Goal: Task Accomplishment & Management: Complete application form

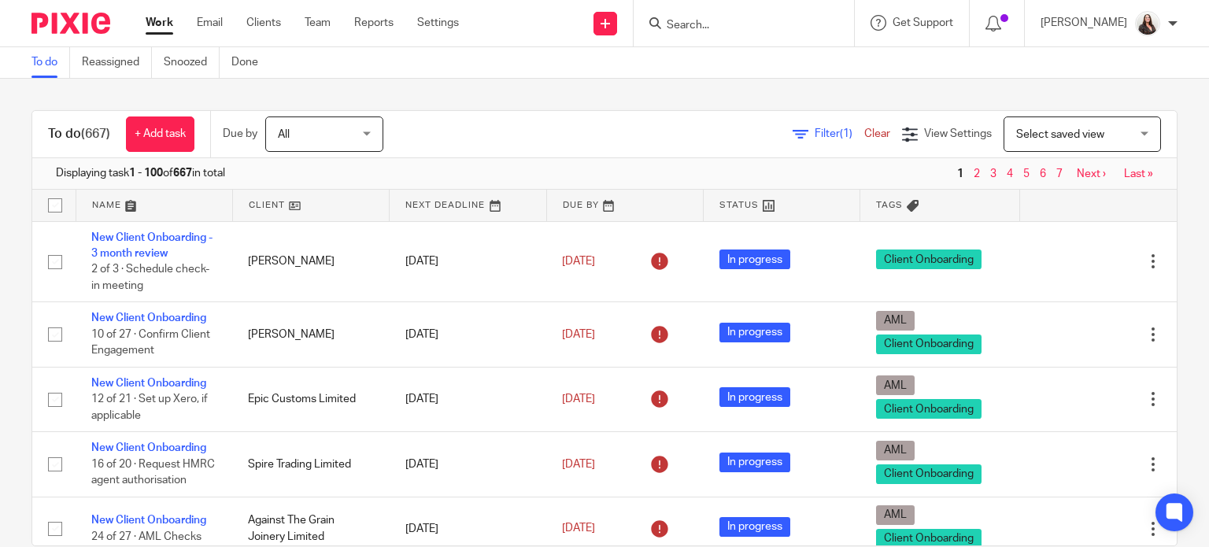
click at [719, 21] on input "Search" at bounding box center [736, 26] width 142 height 14
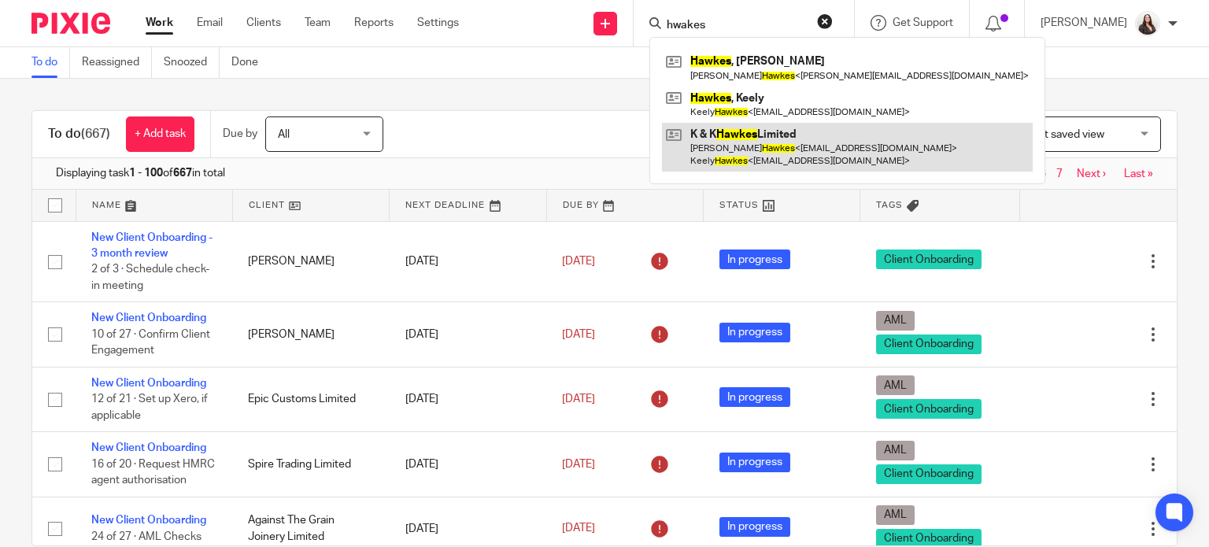
type input "hwakes"
click at [731, 158] on link at bounding box center [847, 147] width 371 height 49
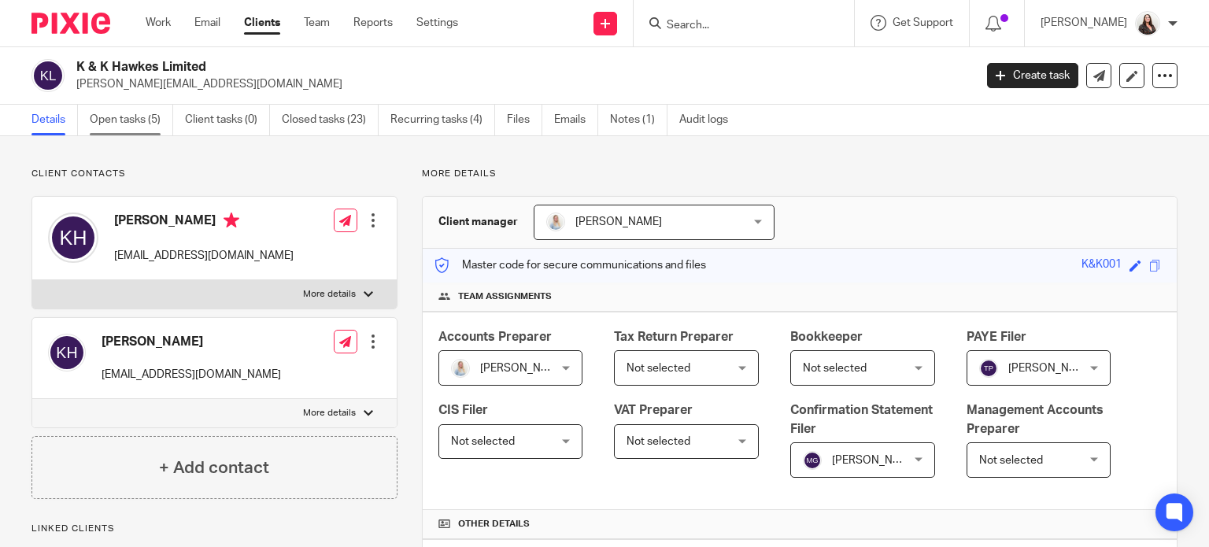
click at [126, 125] on link "Open tasks (5)" at bounding box center [131, 120] width 83 height 31
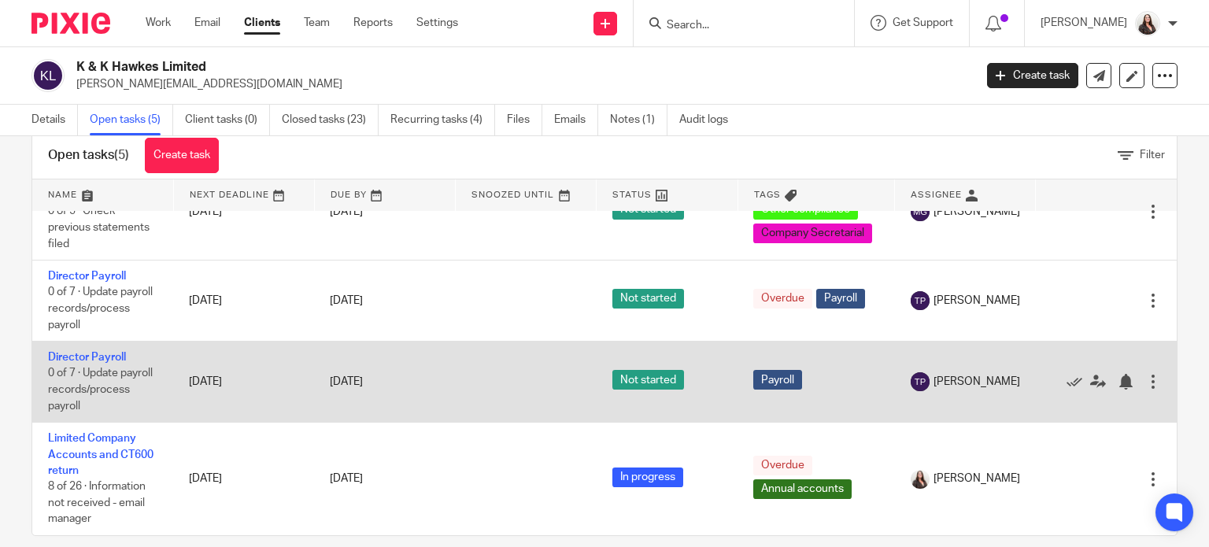
scroll to position [56, 0]
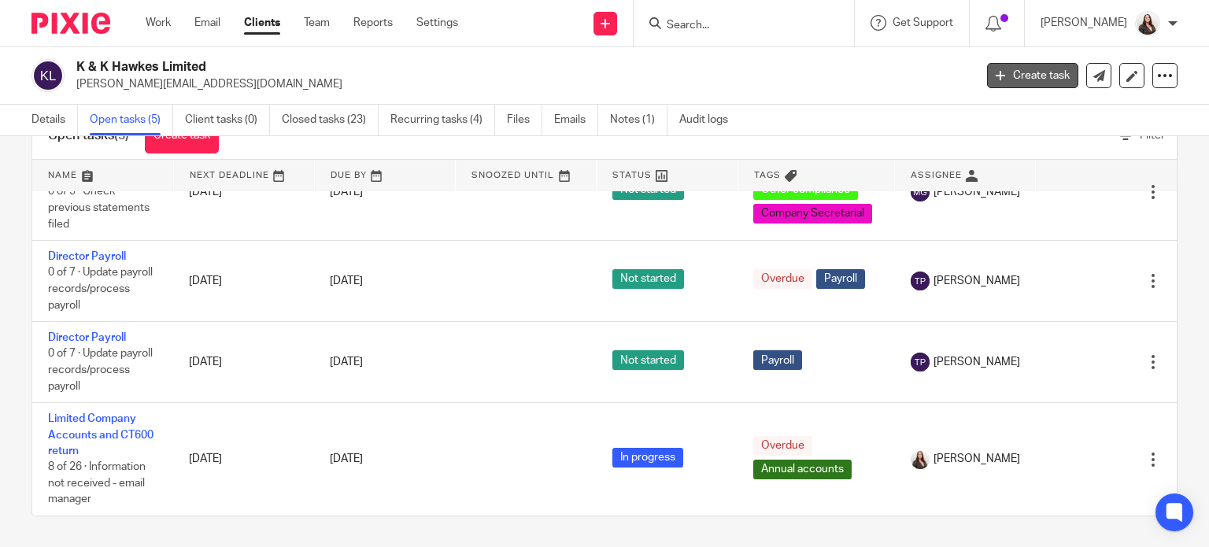
click at [996, 72] on link "Create task" at bounding box center [1032, 75] width 91 height 25
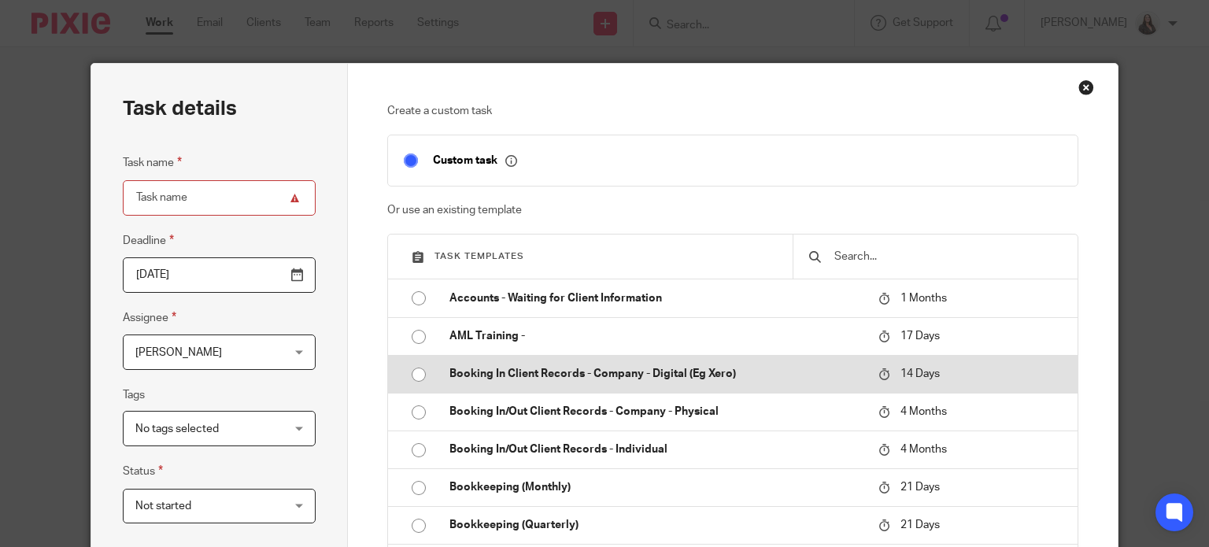
click at [503, 368] on p "Booking In Client Records - Company - Digital (Eg Xero)" at bounding box center [655, 374] width 413 height 16
type input "2025-09-29"
type input "Booking In Client Records - Company - Digital (Eg Xero)"
checkbox input "false"
radio input "true"
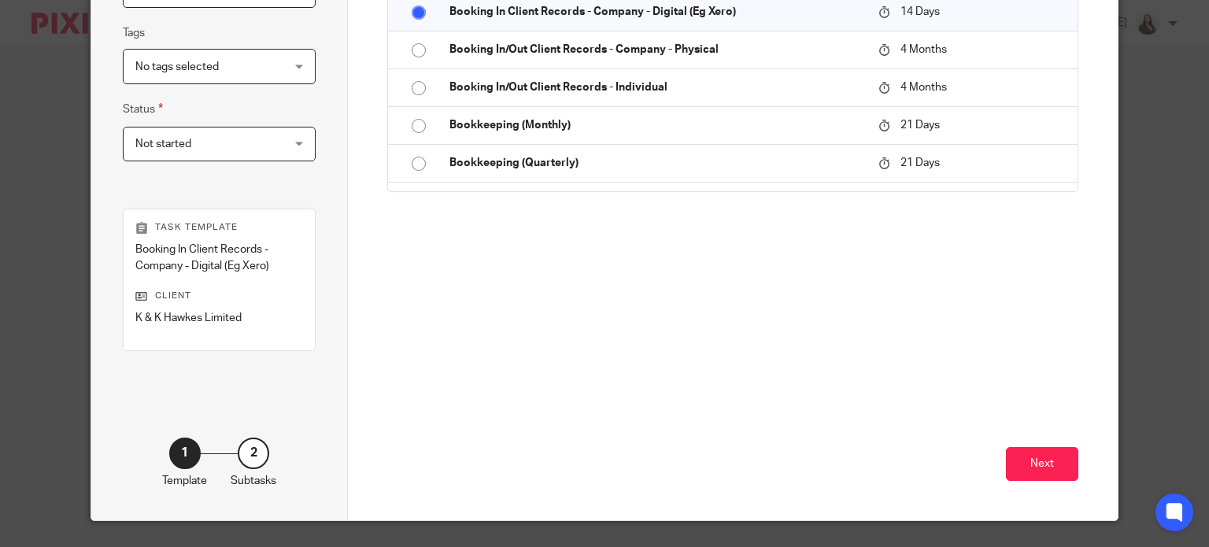
scroll to position [398, 0]
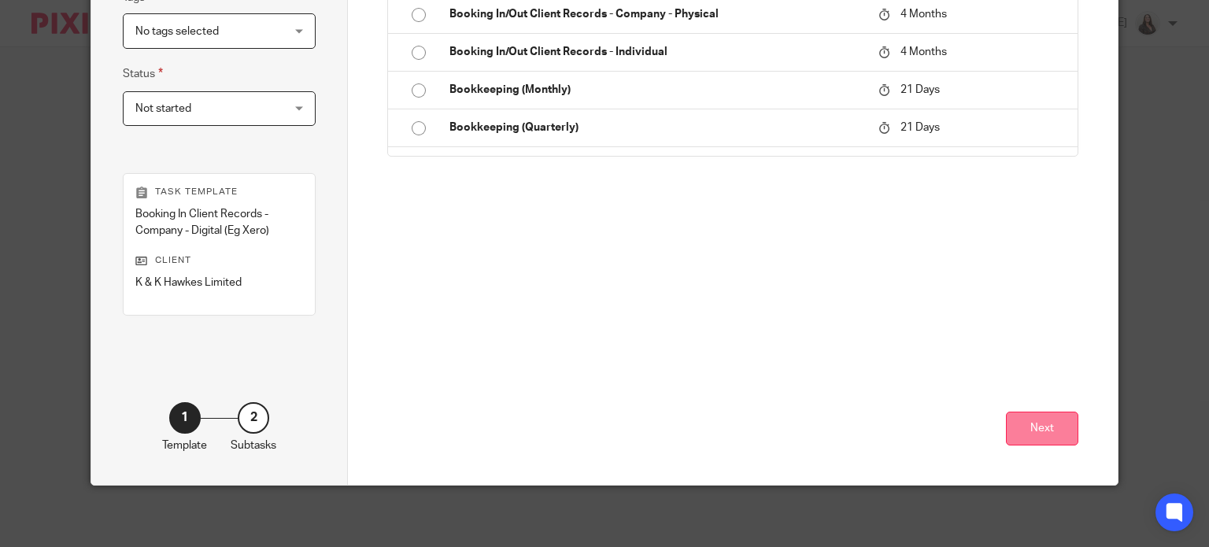
drag, startPoint x: 1049, startPoint y: 409, endPoint x: 1047, endPoint y: 420, distance: 10.4
click at [1049, 410] on div "Next" at bounding box center [732, 388] width 691 height 193
click at [1041, 430] on button "Next" at bounding box center [1042, 429] width 72 height 34
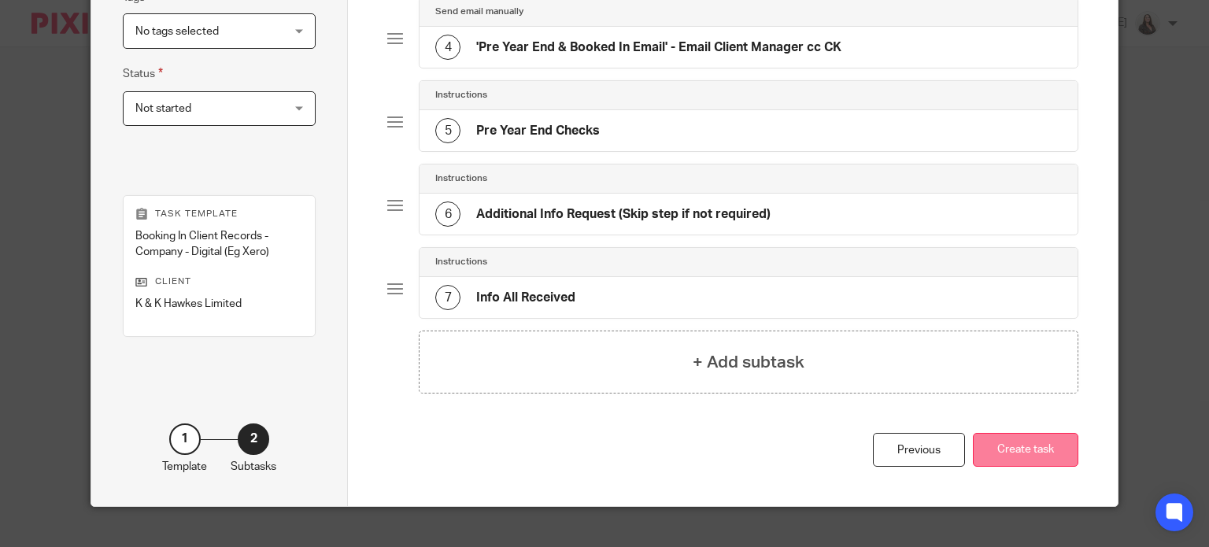
click at [1030, 442] on button "Create task" at bounding box center [1025, 450] width 105 height 34
